Goal: Navigation & Orientation: Find specific page/section

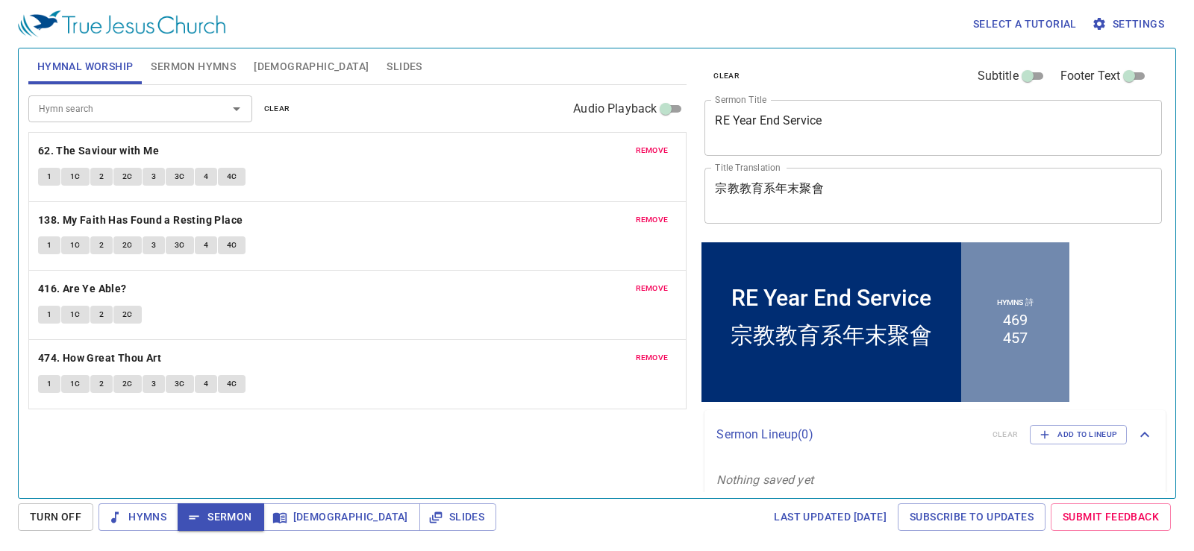
click at [220, 60] on span "Sermon Hymns" at bounding box center [193, 66] width 85 height 19
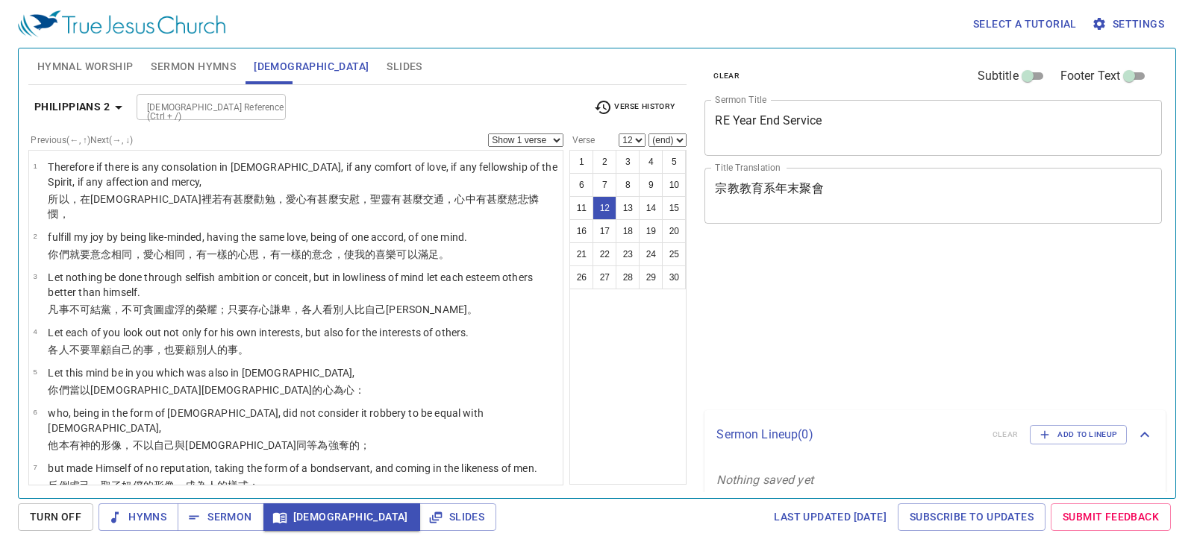
select select "12"
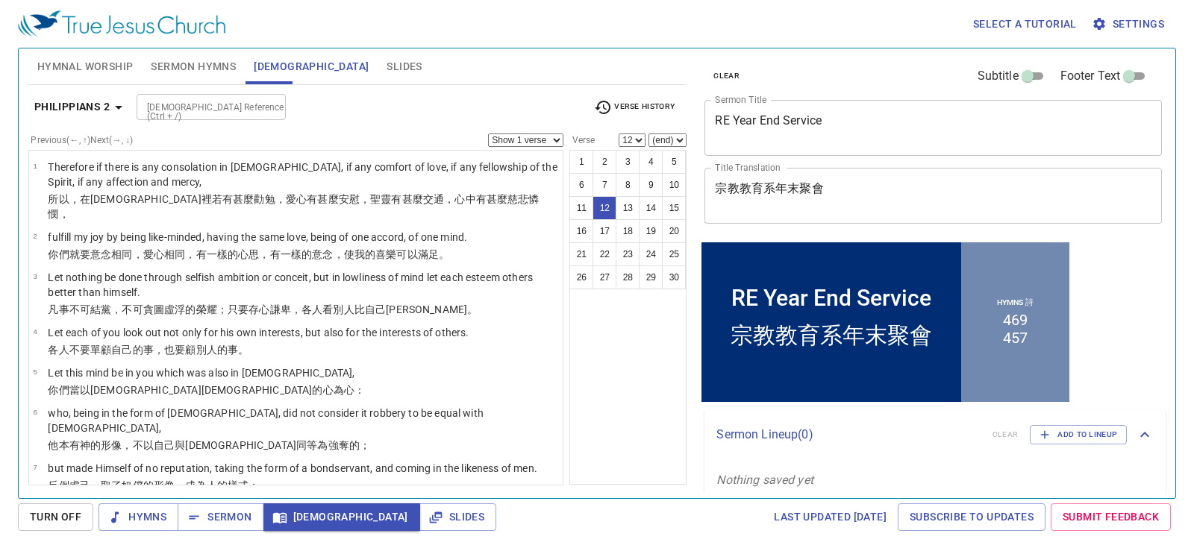
scroll to position [377, 0]
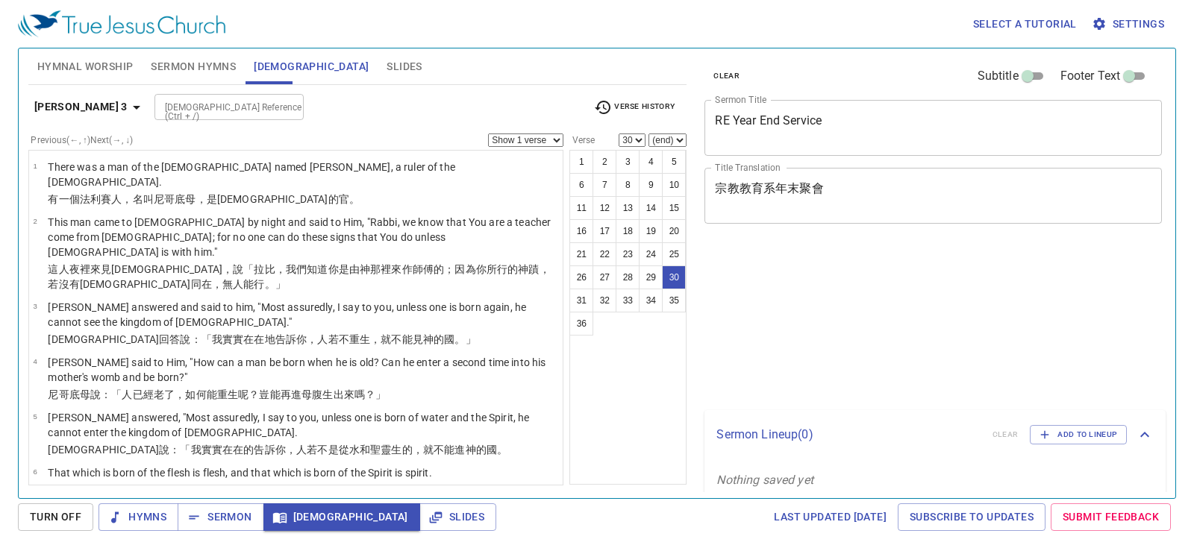
select select "30"
